Goal: Book appointment/travel/reservation

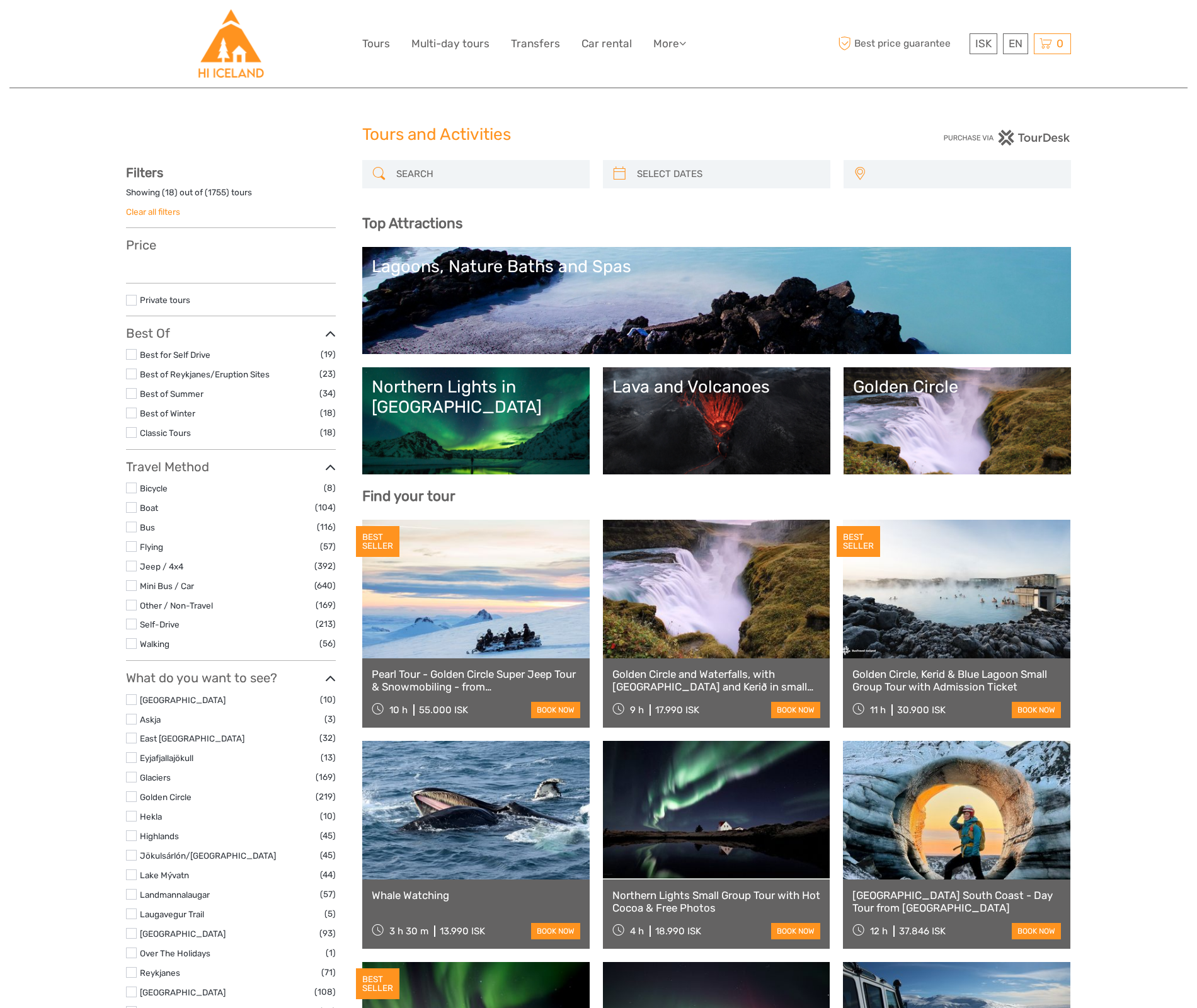
select select
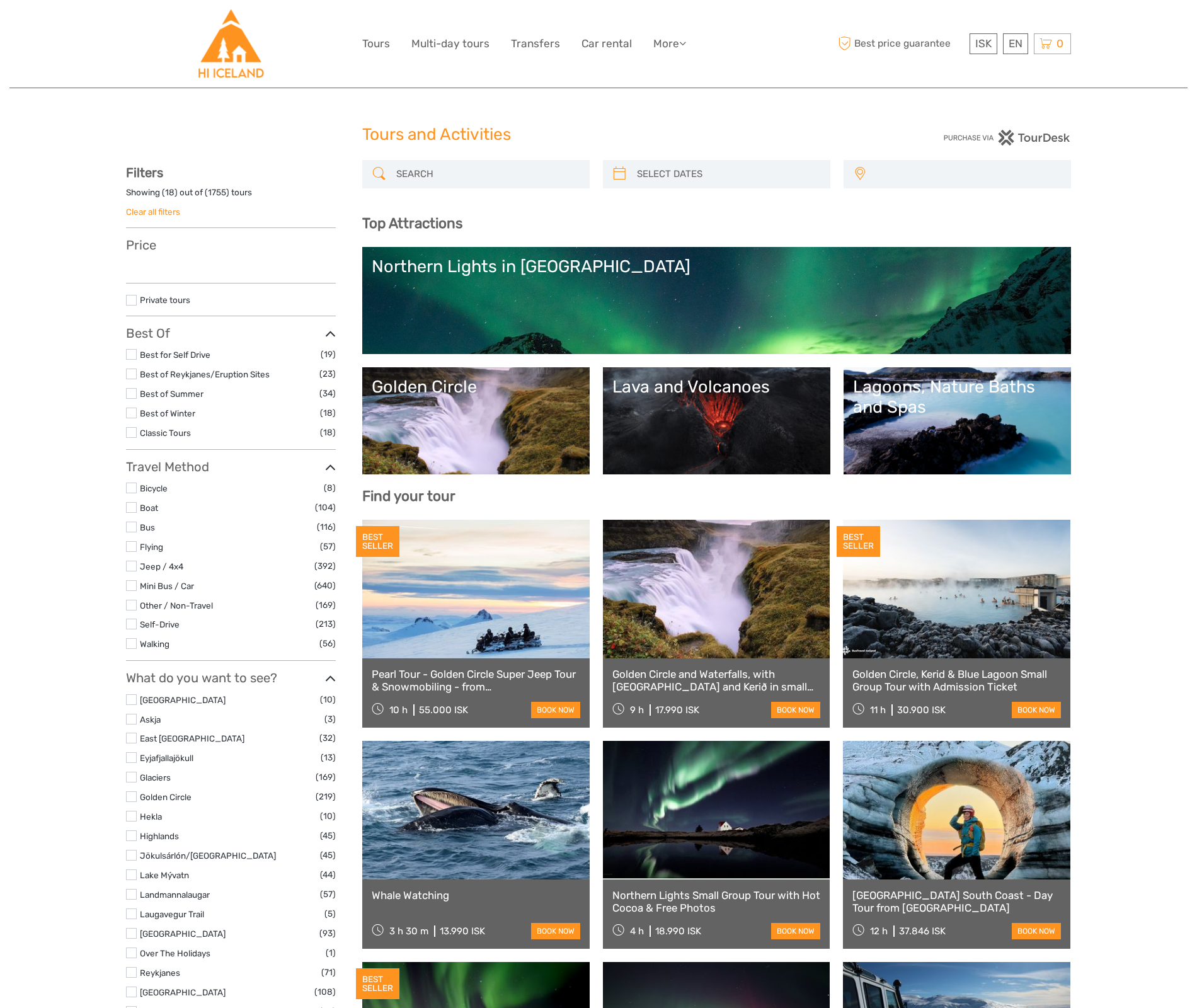
select select
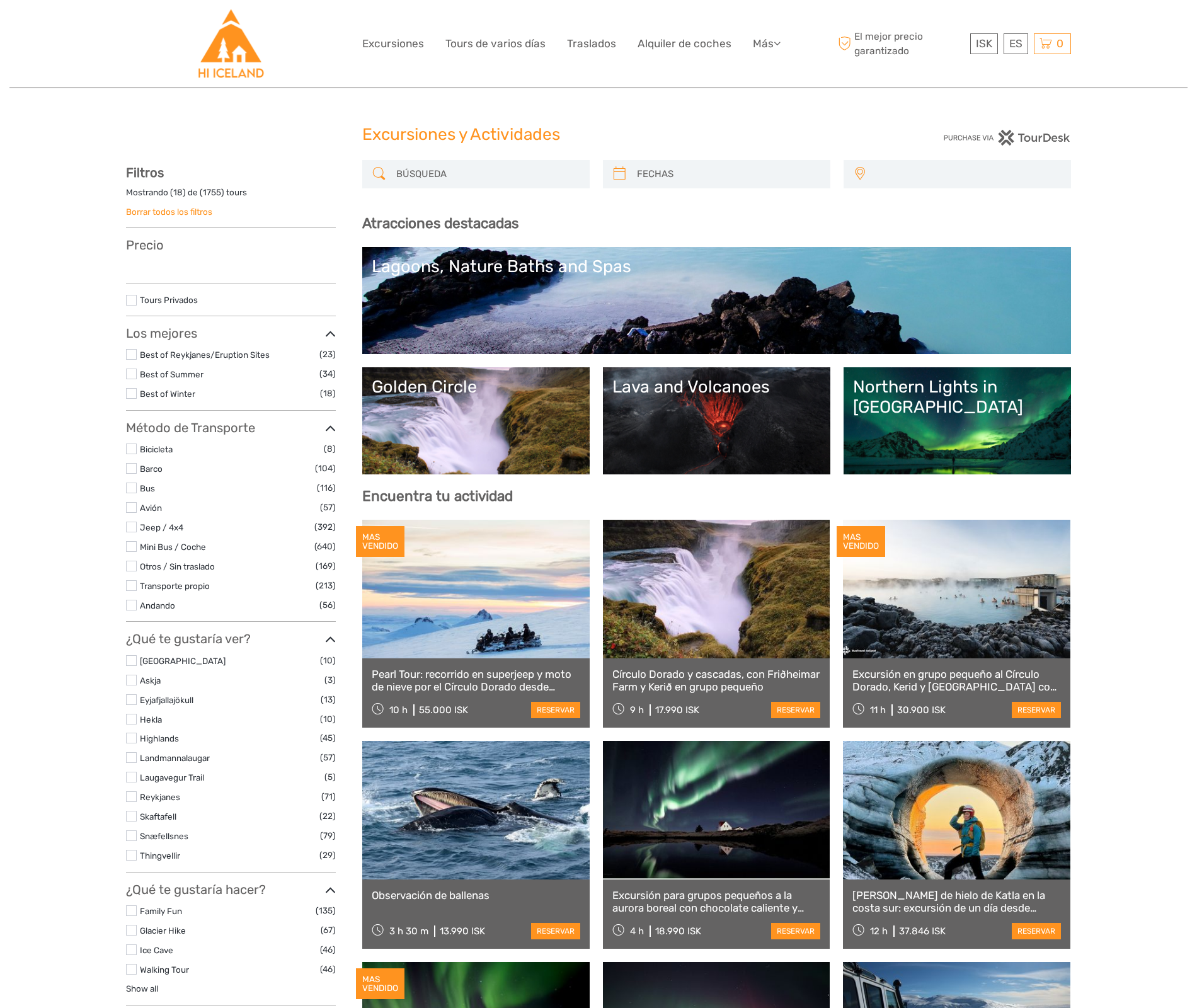
select select
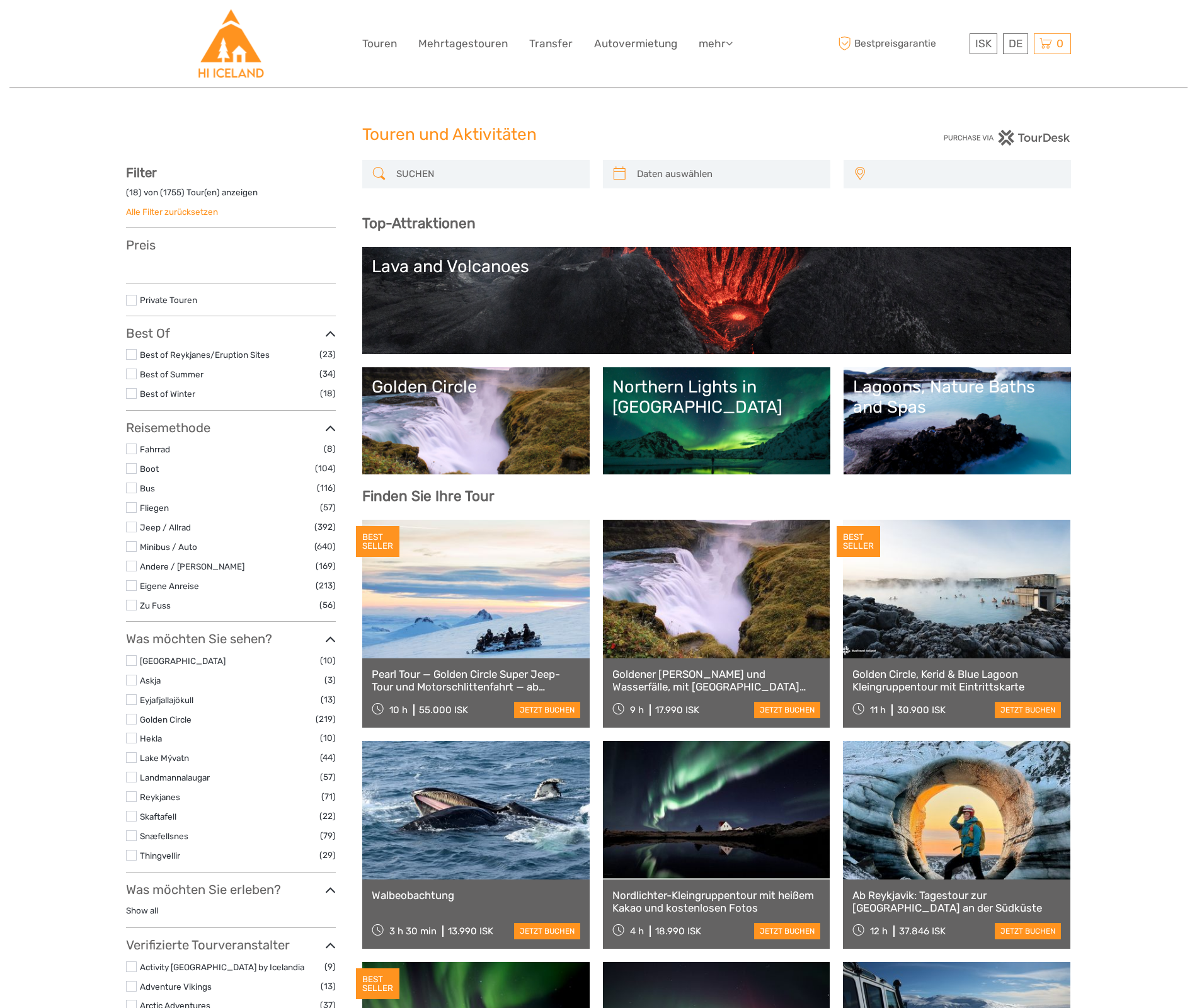
select select
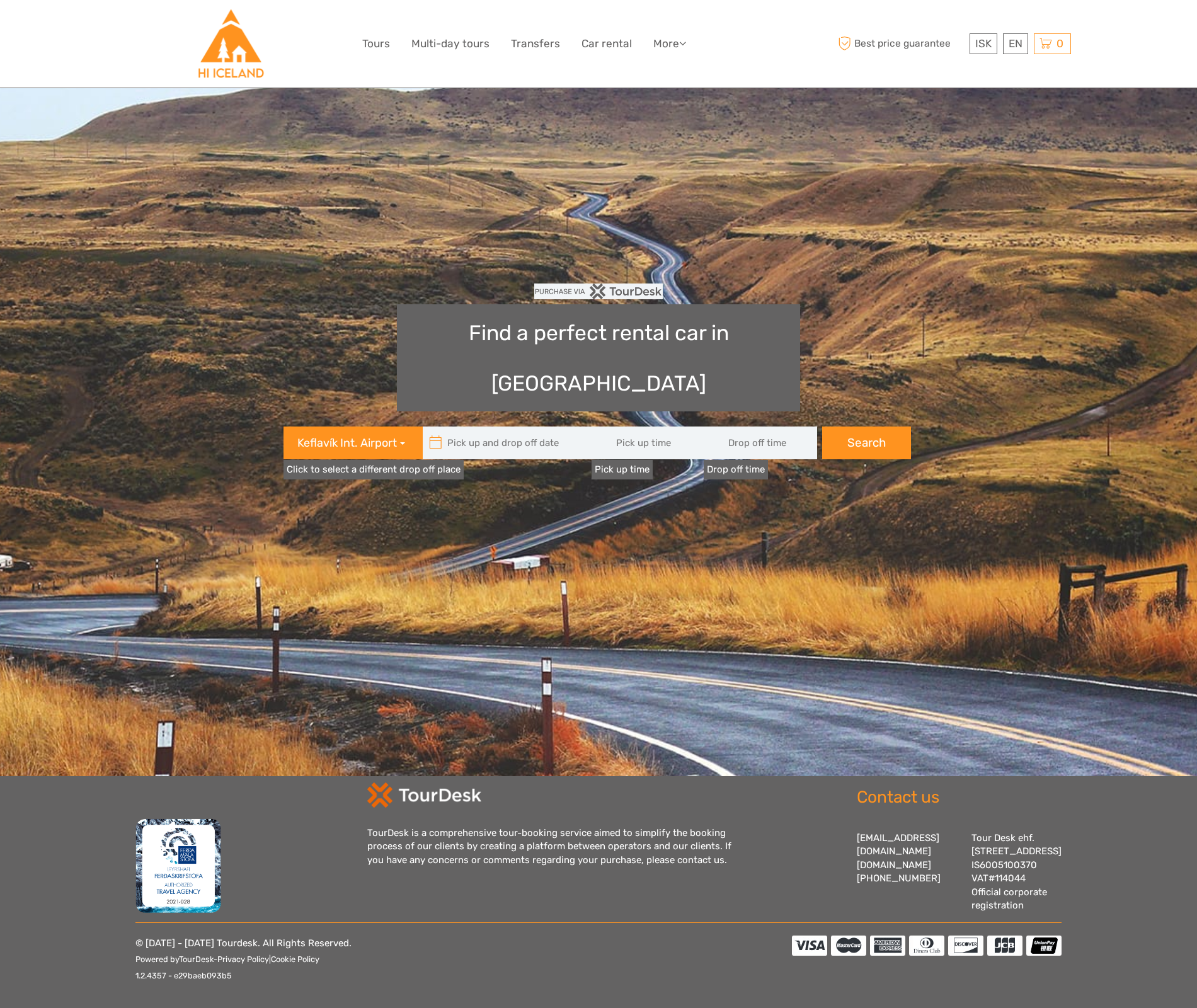
type input "08:00"
